Goal: Information Seeking & Learning: Learn about a topic

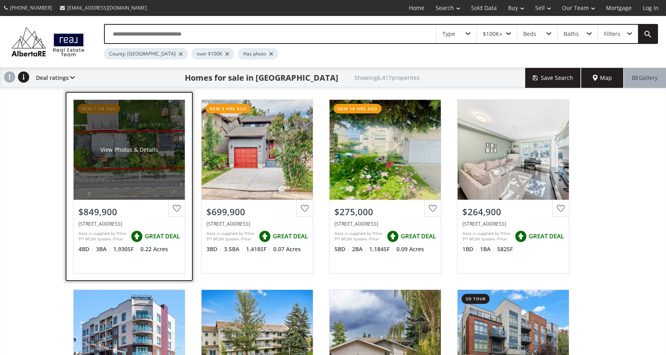
click at [155, 161] on div "View Photos & Details" at bounding box center [129, 150] width 111 height 100
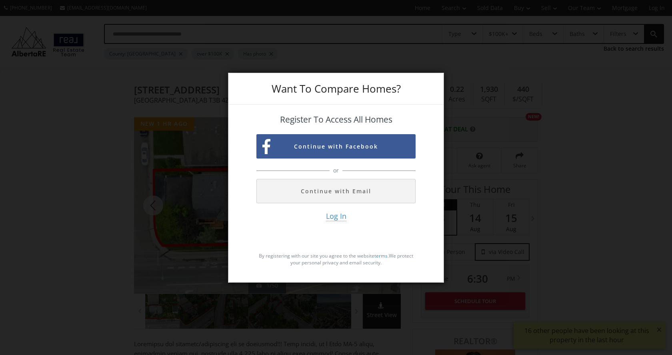
click at [557, 128] on div "Want To Compare Homes? Register To Access All Homes Continue with Facebook or C…" at bounding box center [336, 177] width 672 height 355
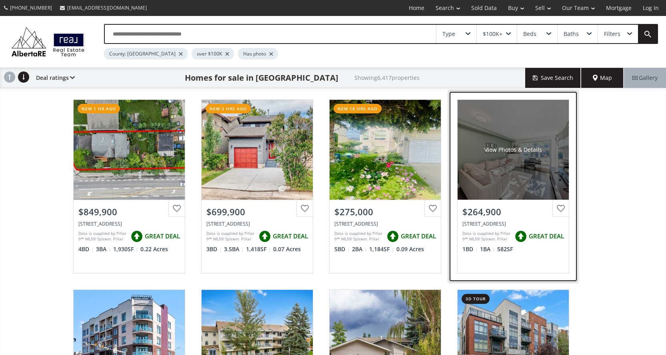
click at [527, 168] on div "View Photos & Details" at bounding box center [512, 150] width 111 height 100
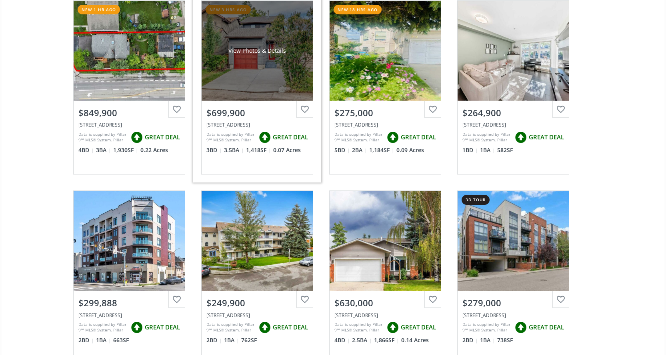
scroll to position [160, 0]
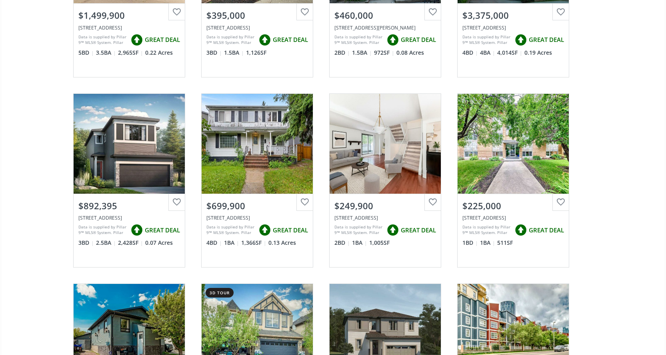
scroll to position [1040, 0]
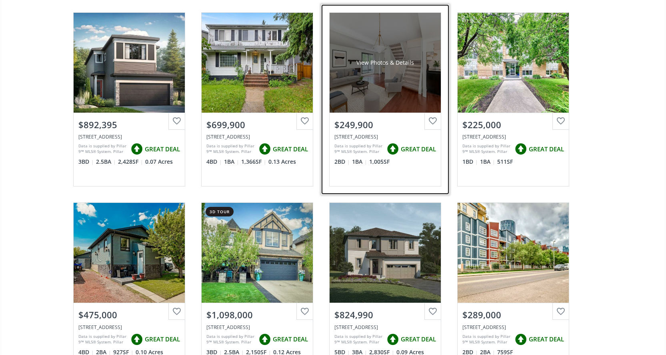
click at [394, 136] on div "[STREET_ADDRESS]" at bounding box center [385, 137] width 102 height 7
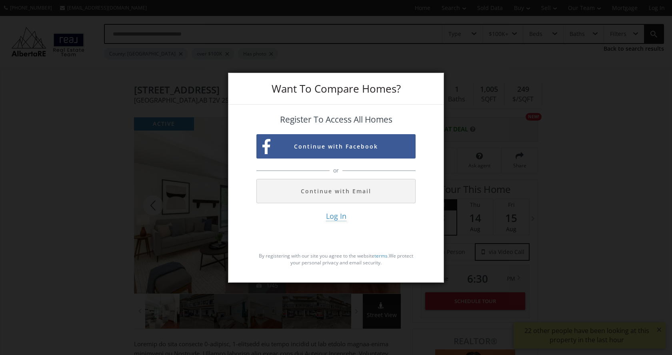
click at [535, 167] on div "Want To Compare Homes? Register To Access All Homes Continue with Facebook or C…" at bounding box center [336, 177] width 672 height 355
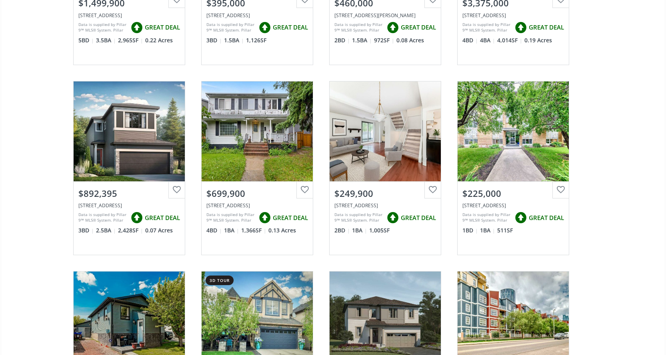
scroll to position [160, 0]
